Goal: Navigation & Orientation: Find specific page/section

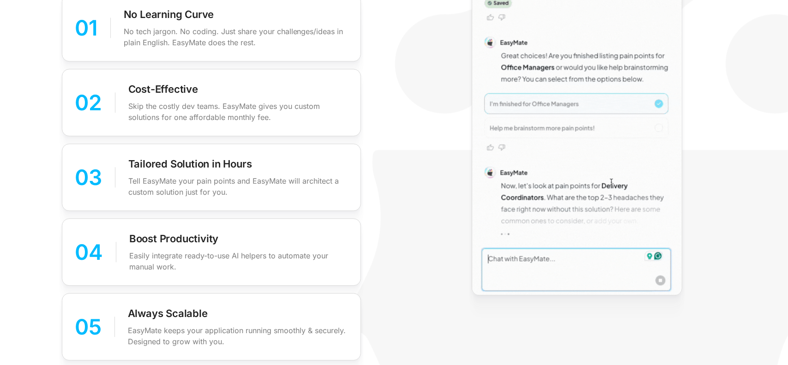
scroll to position [1201, 0]
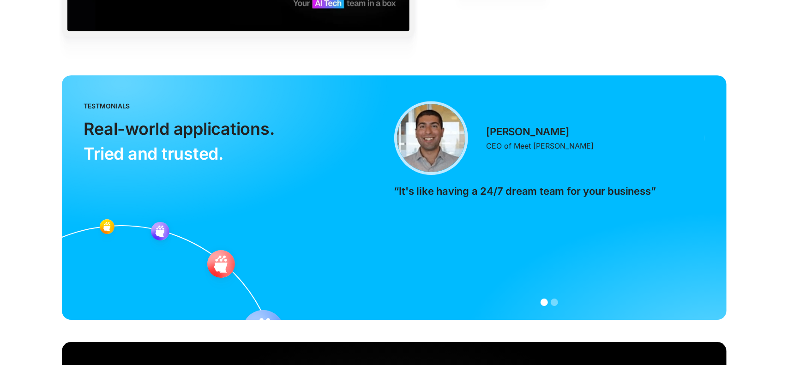
scroll to position [1940, 0]
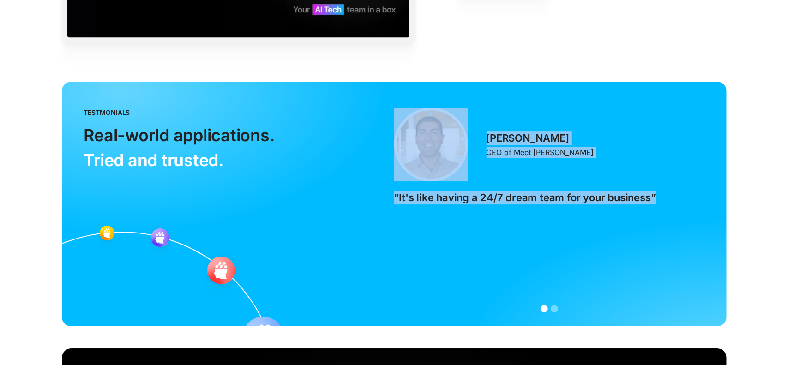
drag, startPoint x: 656, startPoint y: 194, endPoint x: 388, endPoint y: 196, distance: 267.4
click at [388, 196] on div "testmonials Real-world applications. ‍ Tried and trusted. [PERSON_NAME] CEO of …" at bounding box center [394, 204] width 665 height 245
click at [402, 193] on p "“It's like having a 24/7 dream team for your business”" at bounding box center [525, 198] width 262 height 14
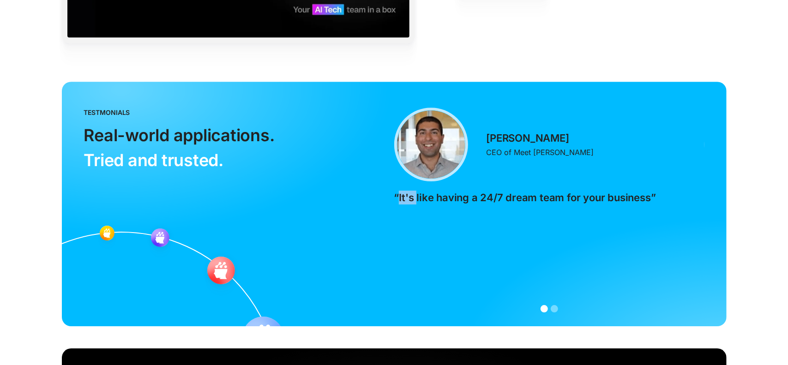
click at [402, 193] on p "“It's like having a 24/7 dream team for your business”" at bounding box center [525, 198] width 262 height 14
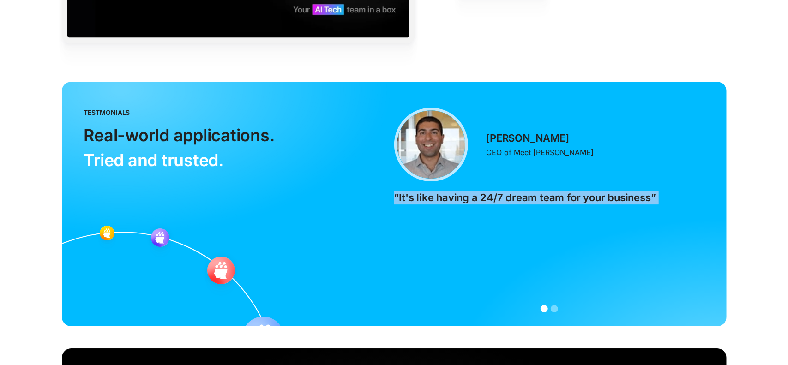
click at [402, 193] on p "“It's like having a 24/7 dream team for your business”" at bounding box center [525, 198] width 262 height 14
drag, startPoint x: 575, startPoint y: 132, endPoint x: 488, endPoint y: 138, distance: 88.0
click at [488, 138] on div "Simon Borumand CEO of Meet Alma “It's like having a 24/7 dream team for your bu…" at bounding box center [549, 156] width 310 height 97
copy p "[PERSON_NAME]"
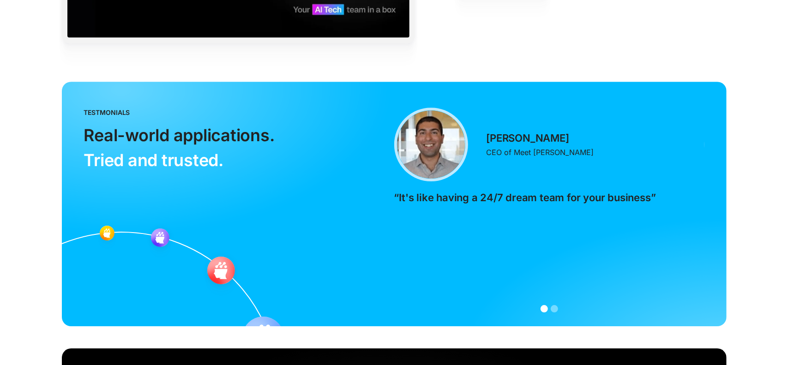
click at [522, 147] on p "CEO of Meet [PERSON_NAME]" at bounding box center [541, 152] width 108 height 11
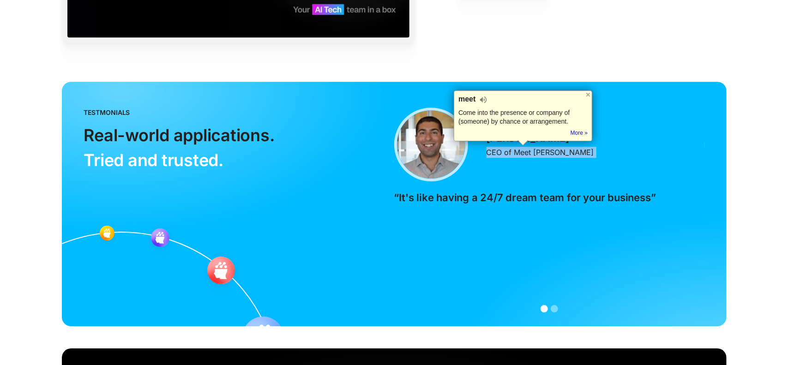
copy p "CEO of Meet [PERSON_NAME]"
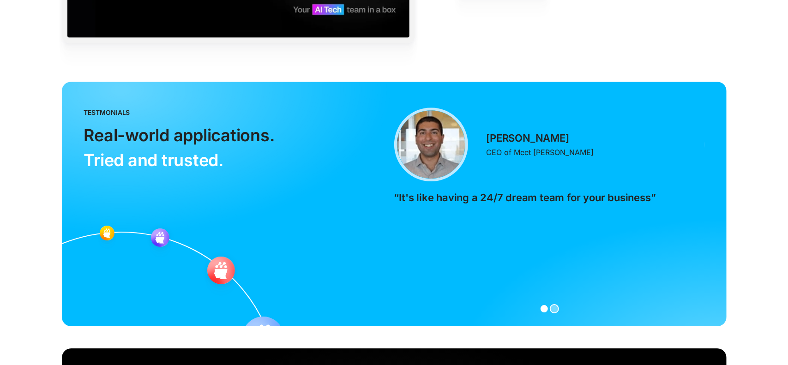
click at [552, 306] on div "Show slide 2 of 2" at bounding box center [554, 308] width 7 height 7
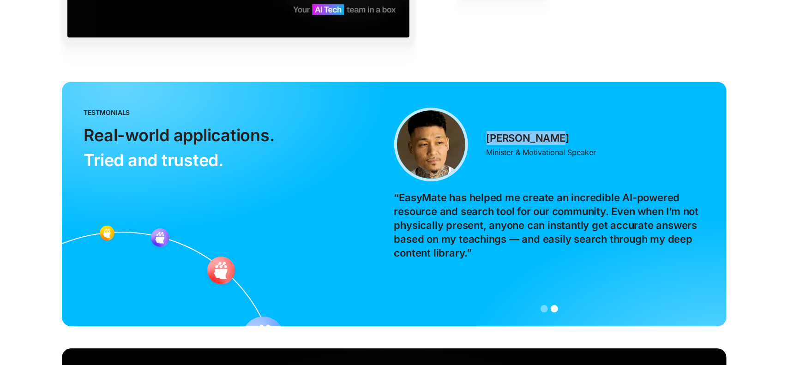
drag, startPoint x: 563, startPoint y: 136, endPoint x: 489, endPoint y: 139, distance: 74.9
click at [489, 139] on div "Johnny Chang Minister & Motivational Speaker" at bounding box center [542, 144] width 110 height 27
copy p "[PERSON_NAME]"
drag, startPoint x: 588, startPoint y: 147, endPoint x: 488, endPoint y: 151, distance: 100.3
click at [488, 151] on div "Johnny Chang Minister & Motivational Speaker “EasyMate has helped me create an …" at bounding box center [549, 184] width 310 height 152
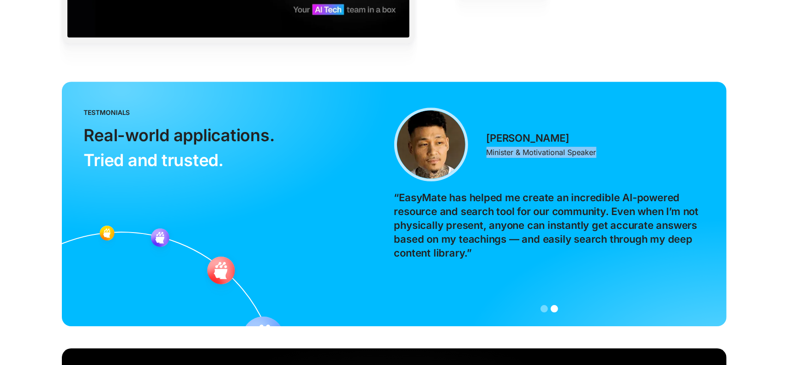
copy p "Minister & Motivational Speaker"
click at [440, 145] on img "2 of 2" at bounding box center [431, 145] width 74 height 74
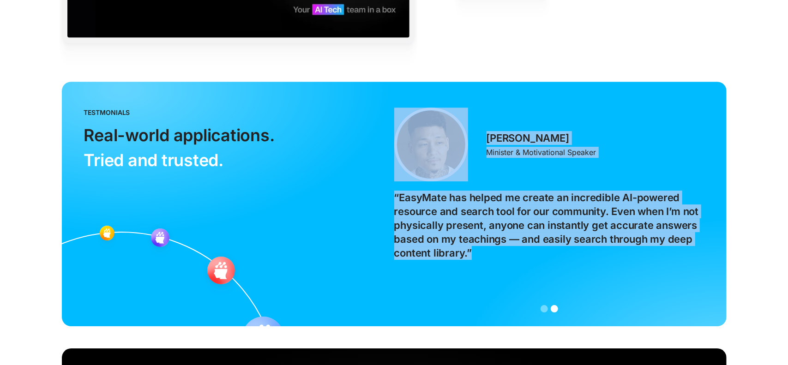
drag, startPoint x: 442, startPoint y: 238, endPoint x: 393, endPoint y: 197, distance: 63.9
click at [393, 197] on div "testmonials Real-world applications. ‍ Tried and trusted. Simon Borumand CEO of…" at bounding box center [394, 204] width 665 height 245
copy div "Simon Borumand CEO of Meet Alma “It's like having a 24/7 dream team for your bu…"
drag, startPoint x: 456, startPoint y: 249, endPoint x: 462, endPoint y: 250, distance: 6.6
click at [456, 249] on p "“EasyMate has helped me create an incredible AI-powered resource and search too…" at bounding box center [549, 225] width 310 height 69
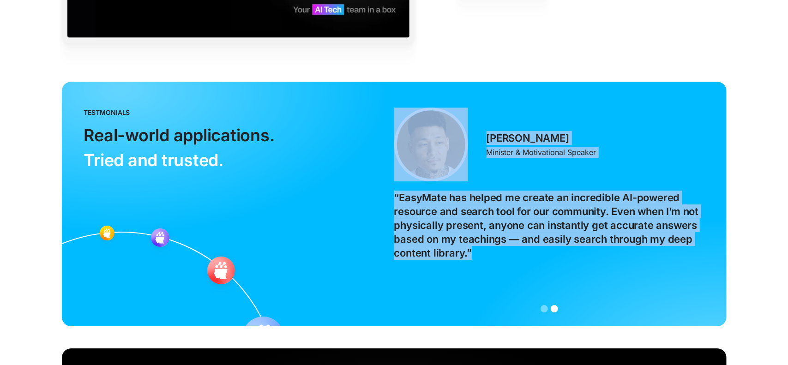
click at [500, 254] on p "“EasyMate has helped me create an incredible AI-powered resource and search too…" at bounding box center [549, 225] width 310 height 69
click at [477, 251] on p "“EasyMate has helped me create an incredible AI-powered resource and search too…" at bounding box center [549, 225] width 310 height 69
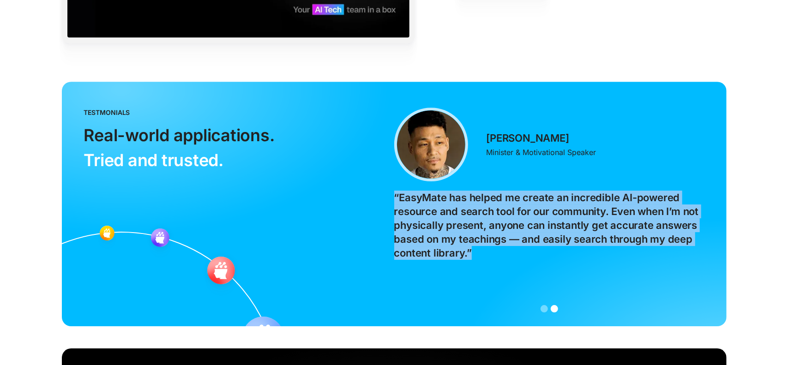
drag, startPoint x: 478, startPoint y: 251, endPoint x: 395, endPoint y: 199, distance: 98.5
click at [395, 199] on p "“EasyMate has helped me create an incredible AI-powered resource and search too…" at bounding box center [549, 225] width 310 height 69
copy p "“EasyMate has helped me create an incredible AI-powered resource and search too…"
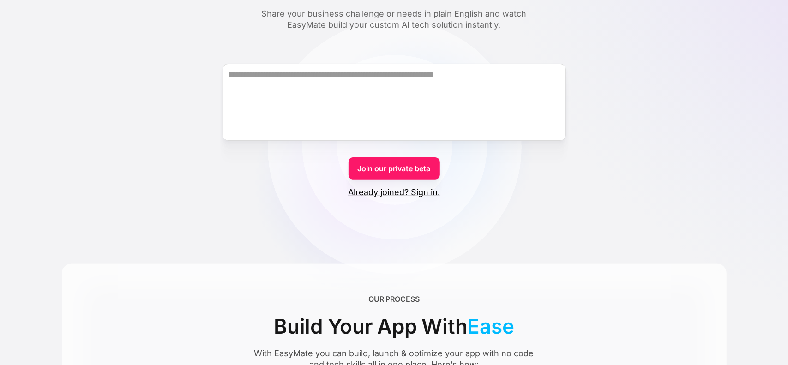
scroll to position [123, 0]
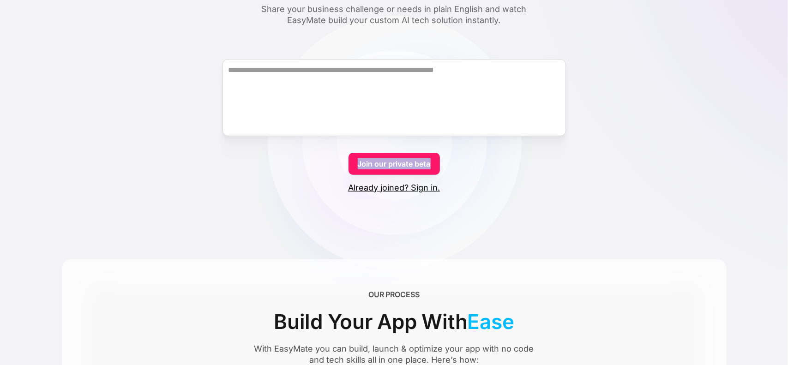
drag, startPoint x: 457, startPoint y: 167, endPoint x: 358, endPoint y: 164, distance: 98.9
click at [358, 164] on form "Join our private beta Already joined? Sign in." at bounding box center [394, 117] width 665 height 151
copy link "Join our private beta"
drag, startPoint x: 470, startPoint y: 191, endPoint x: 349, endPoint y: 185, distance: 121.1
click at [349, 185] on form "Join our private beta Already joined? Sign in." at bounding box center [394, 117] width 665 height 151
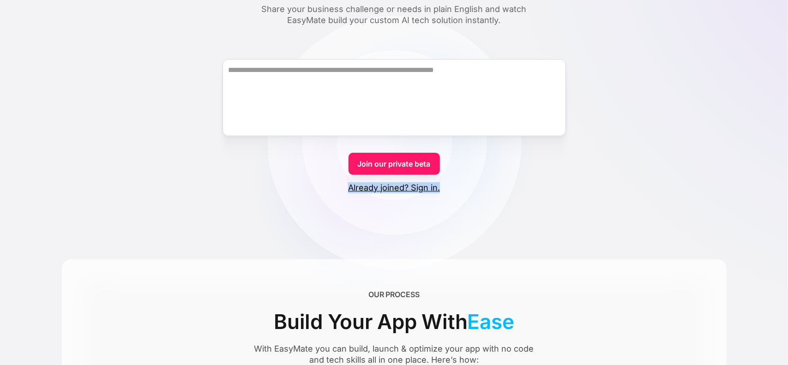
copy link "Already joined? Sign in."
